Goal: Navigation & Orientation: Find specific page/section

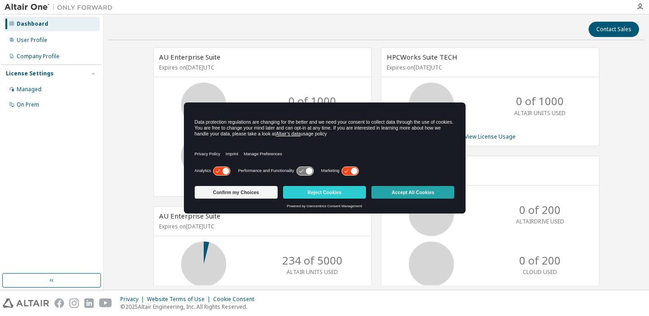
click at [388, 189] on button "Accept All Cookies" at bounding box center [413, 192] width 83 height 13
